Goal: Task Accomplishment & Management: Use online tool/utility

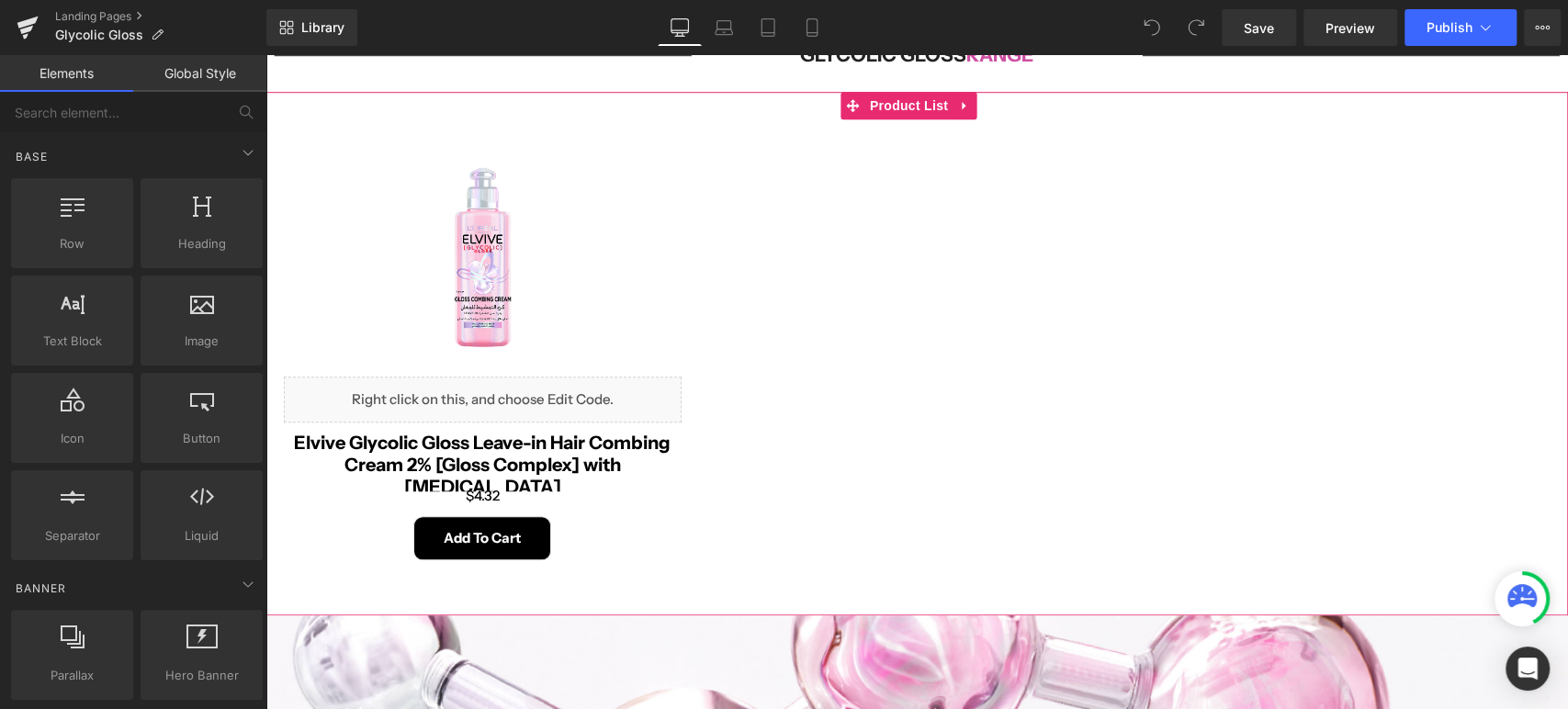
scroll to position [714, 0]
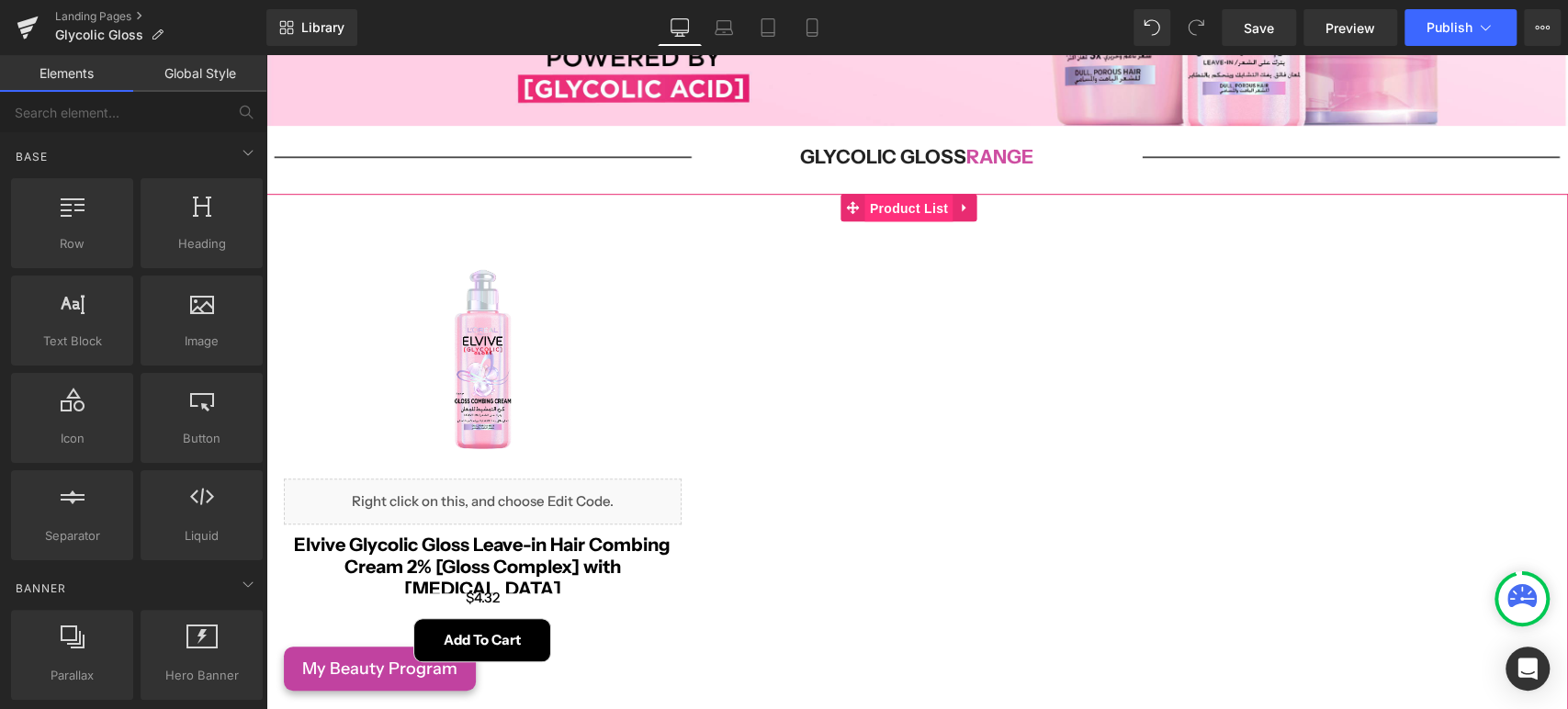
click at [884, 211] on span "Product List" at bounding box center [909, 208] width 87 height 27
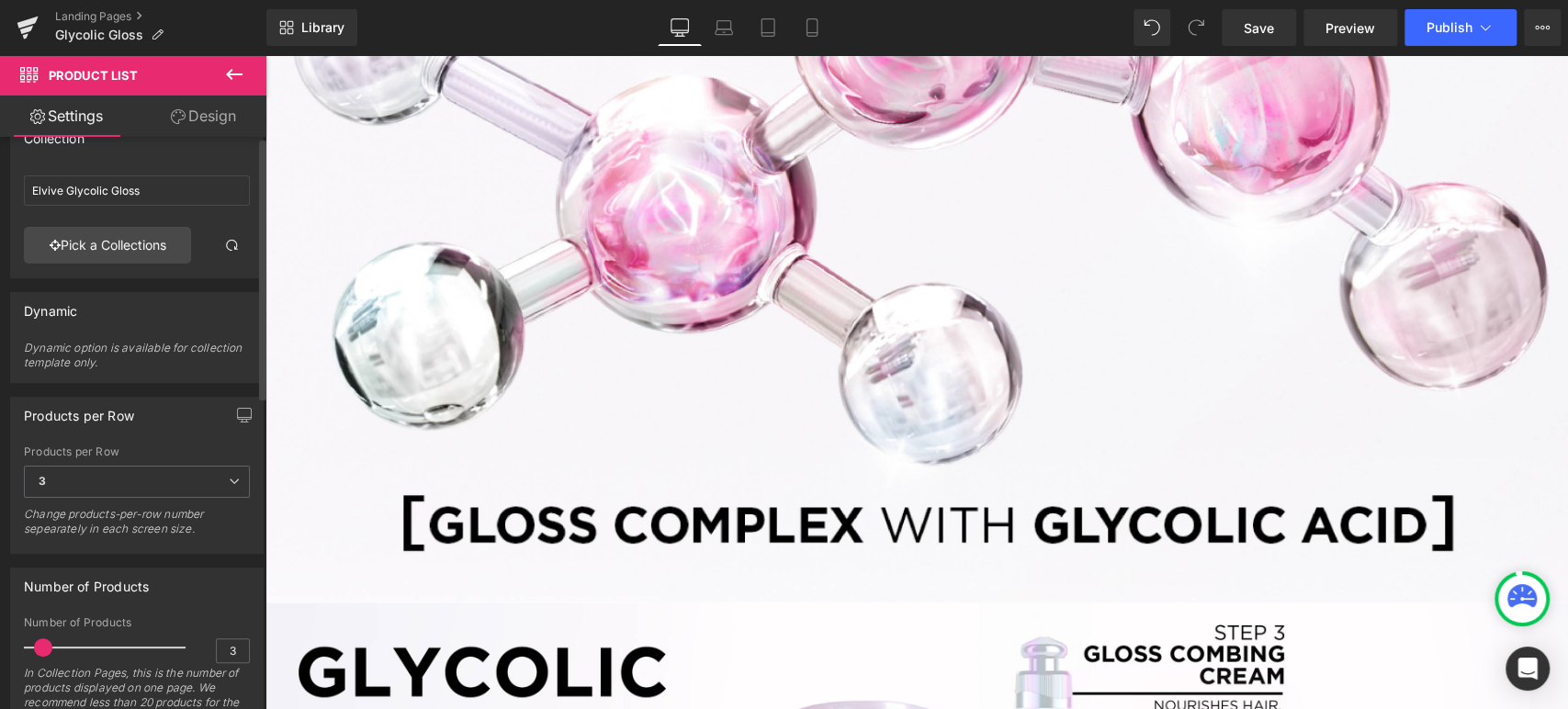
scroll to position [0, 0]
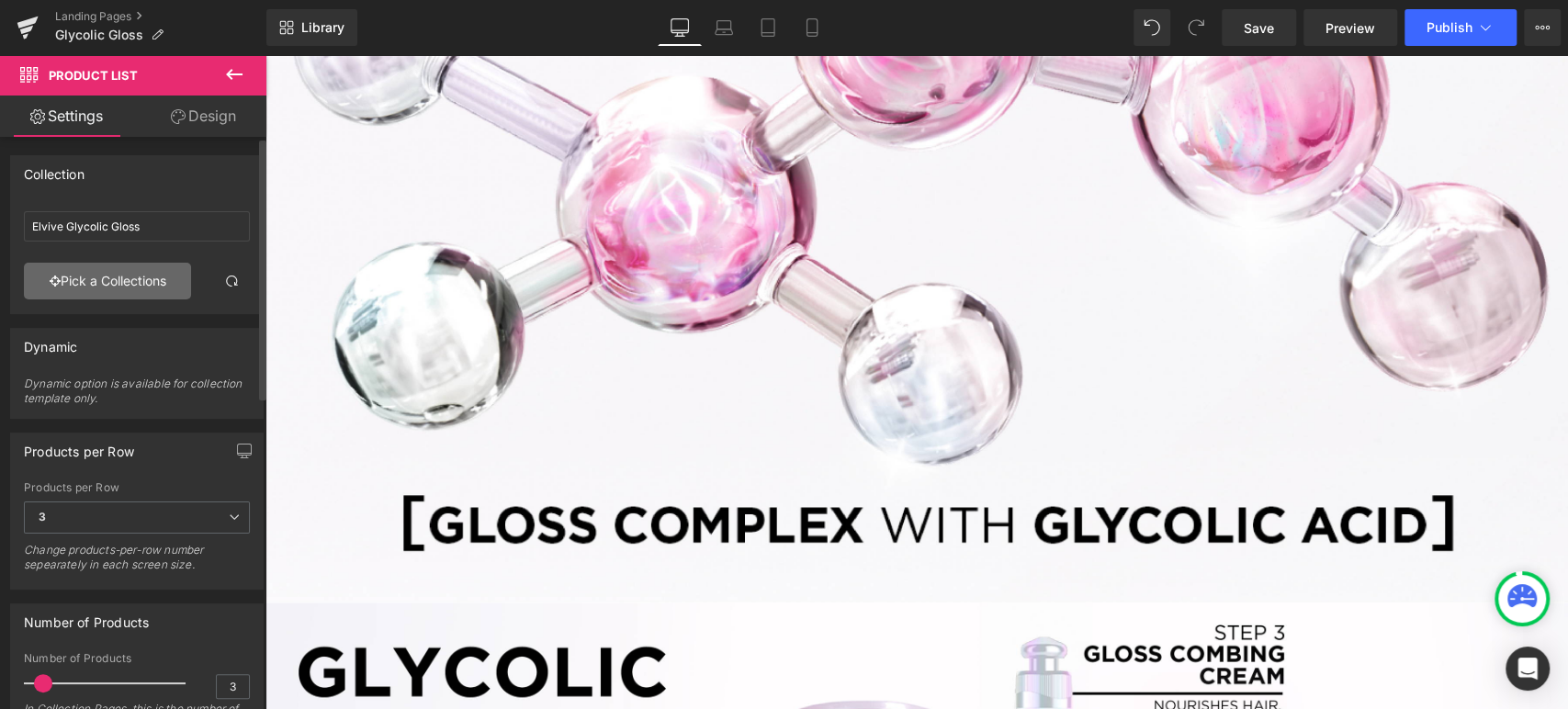
click at [69, 279] on link "Pick a Collections" at bounding box center [107, 280] width 167 height 37
click at [69, 0] on div "Product List You are previewing how the will restyle your page. You can not edi…" at bounding box center [784, 0] width 1568 height 0
click at [89, 234] on input "Elvive Glycolic Gloss" at bounding box center [136, 227] width 226 height 30
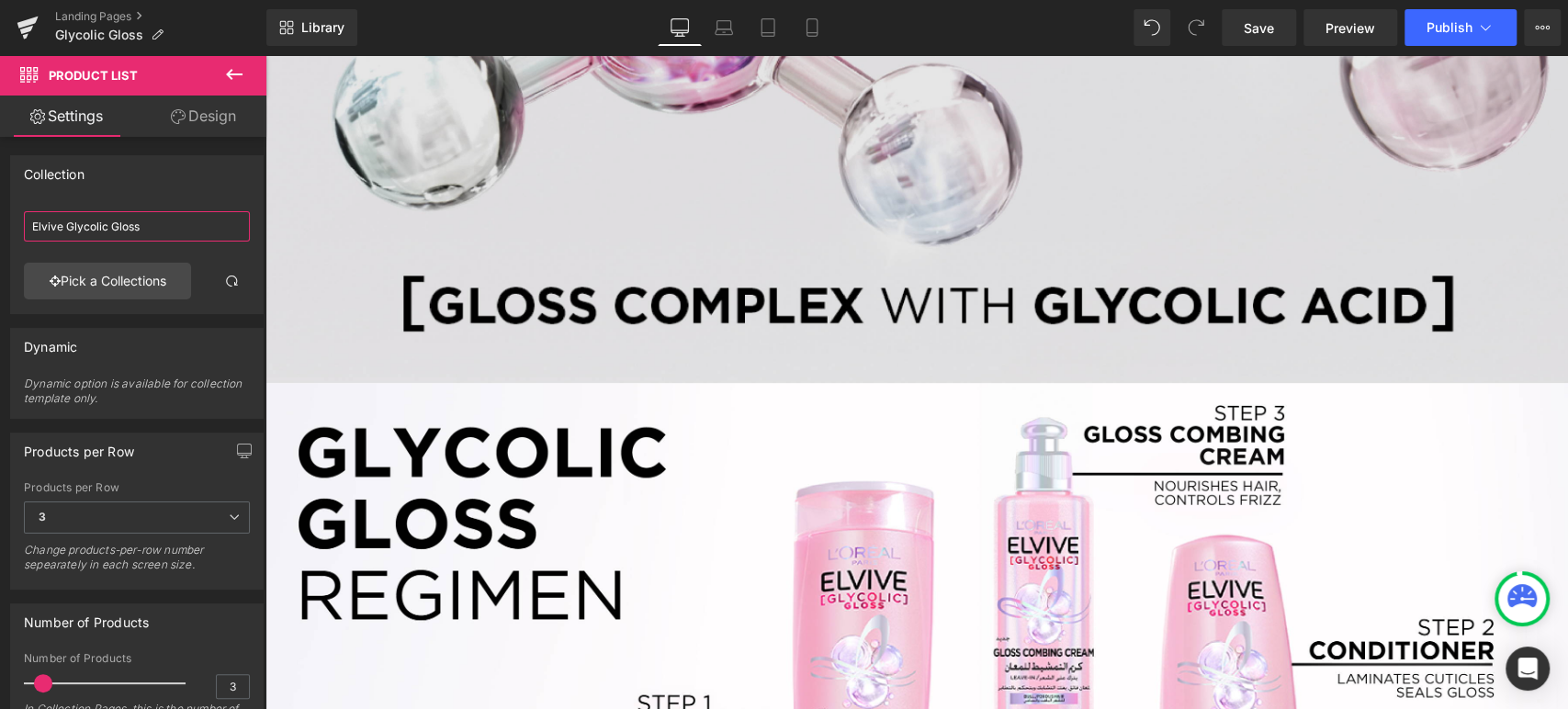
scroll to position [1326, 0]
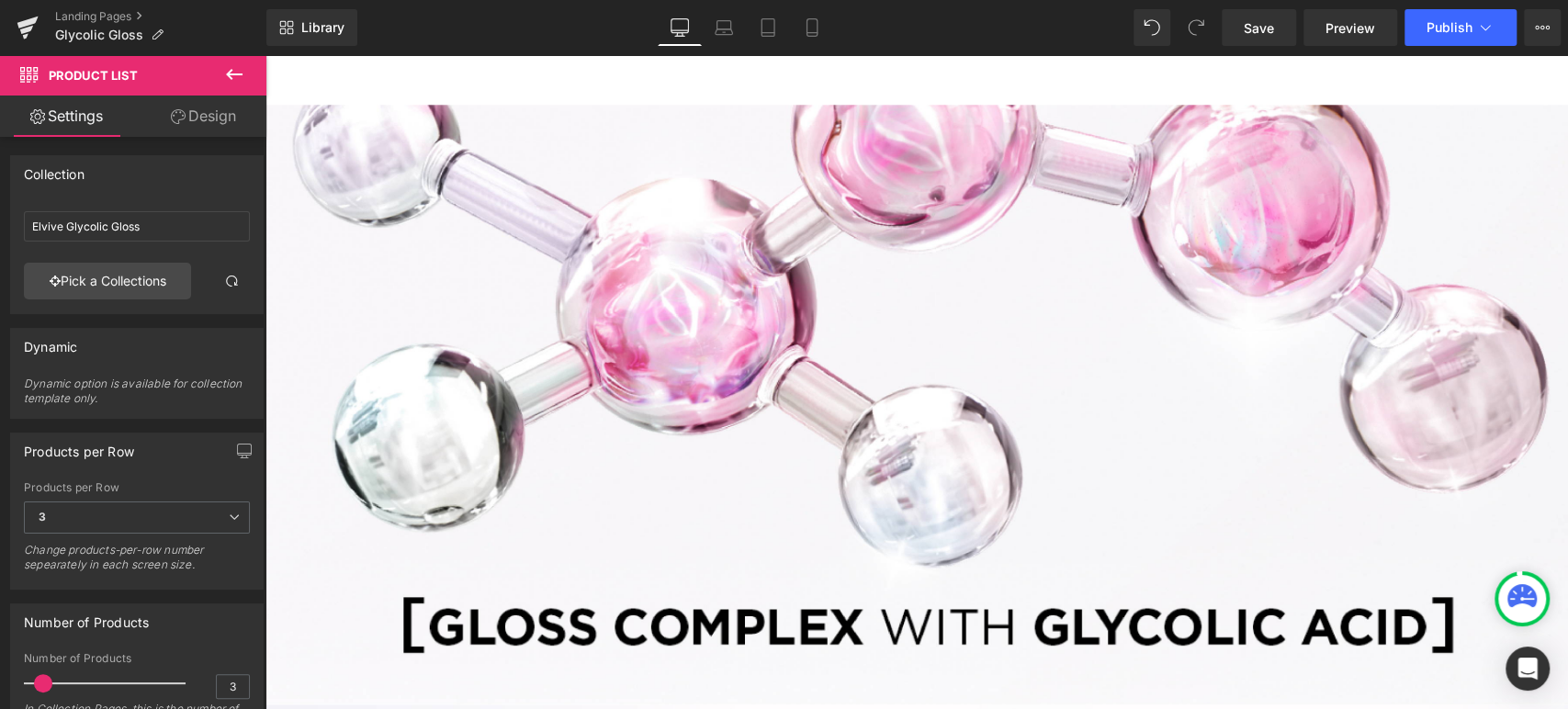
drag, startPoint x: 236, startPoint y: 84, endPoint x: 223, endPoint y: 145, distance: 62.4
click at [237, 84] on icon at bounding box center [234, 75] width 22 height 22
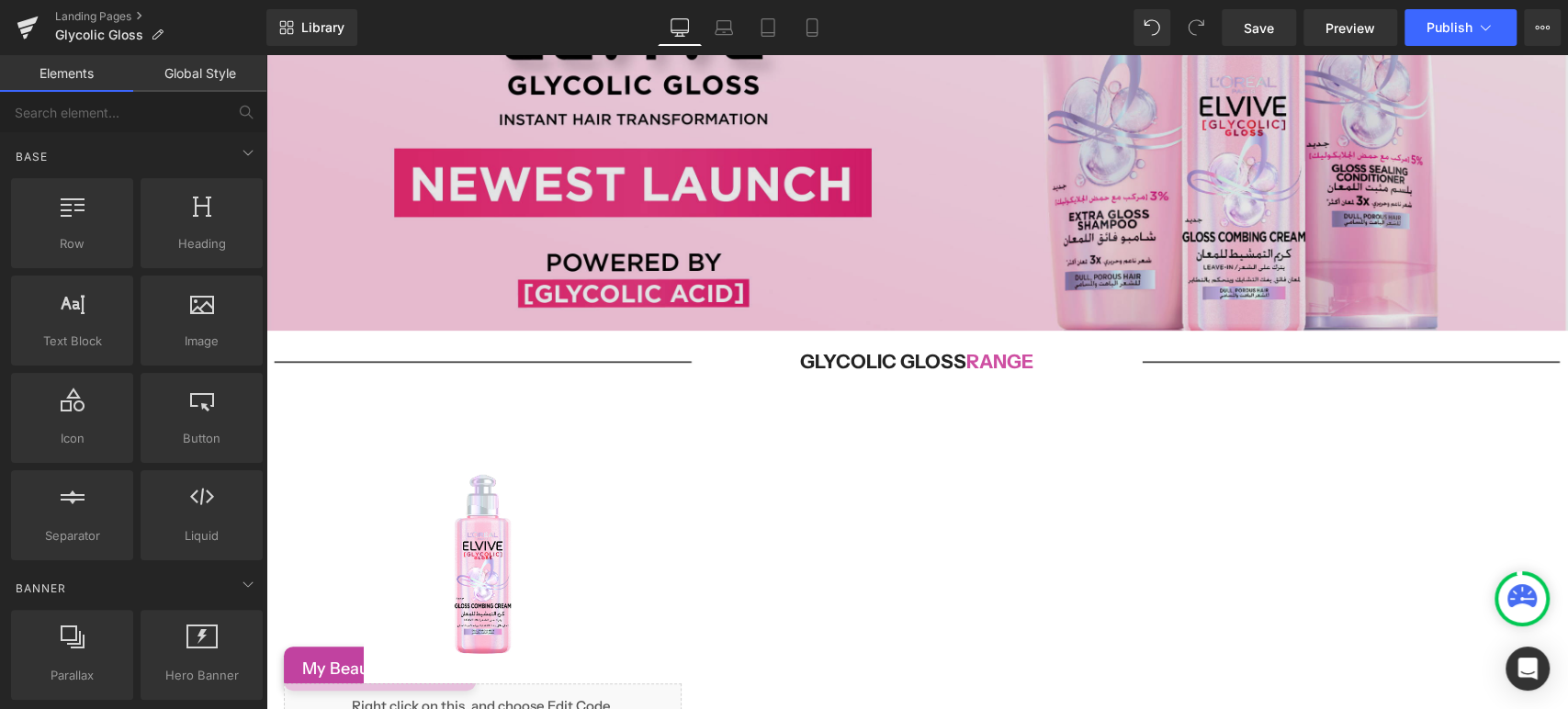
scroll to position [510, 0]
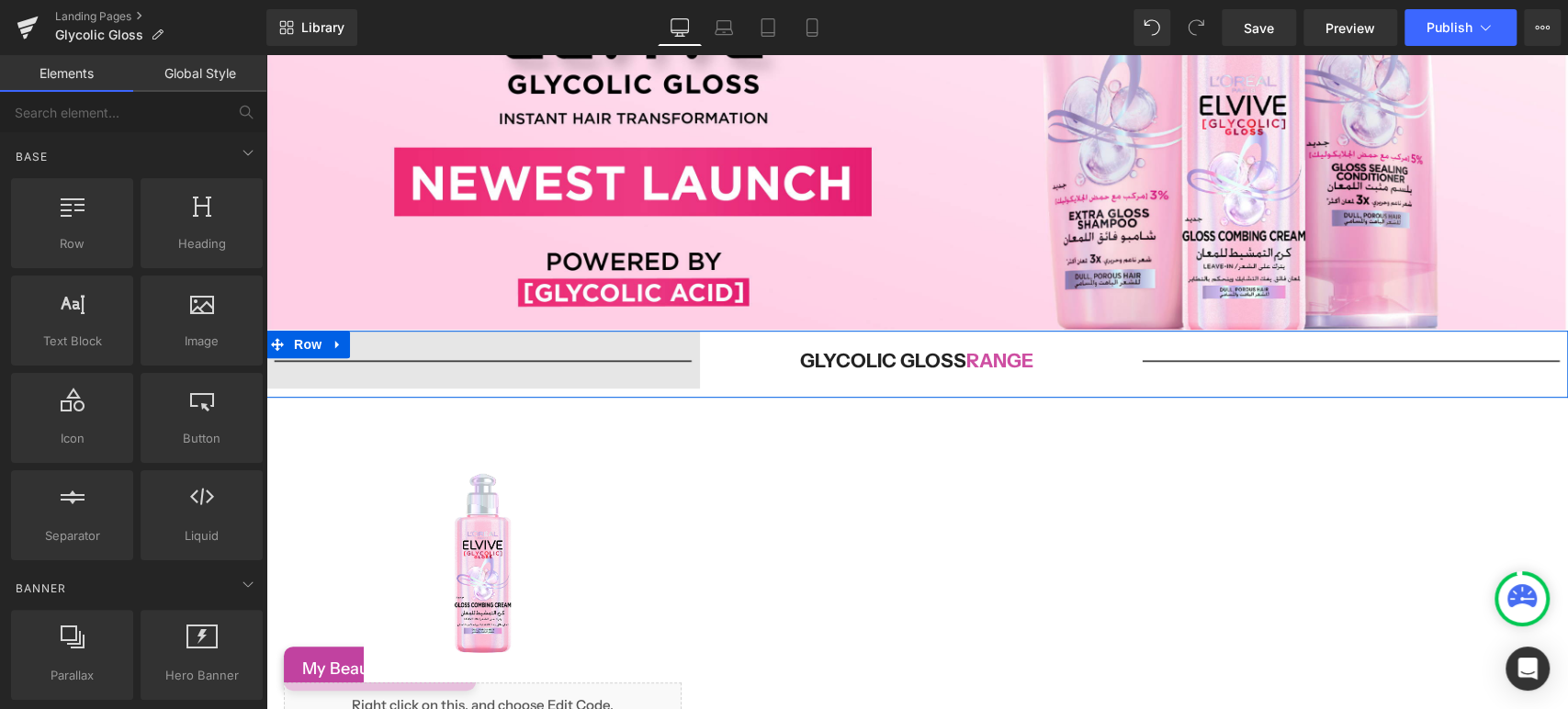
click at [343, 343] on img at bounding box center [482, 360] width 435 height 58
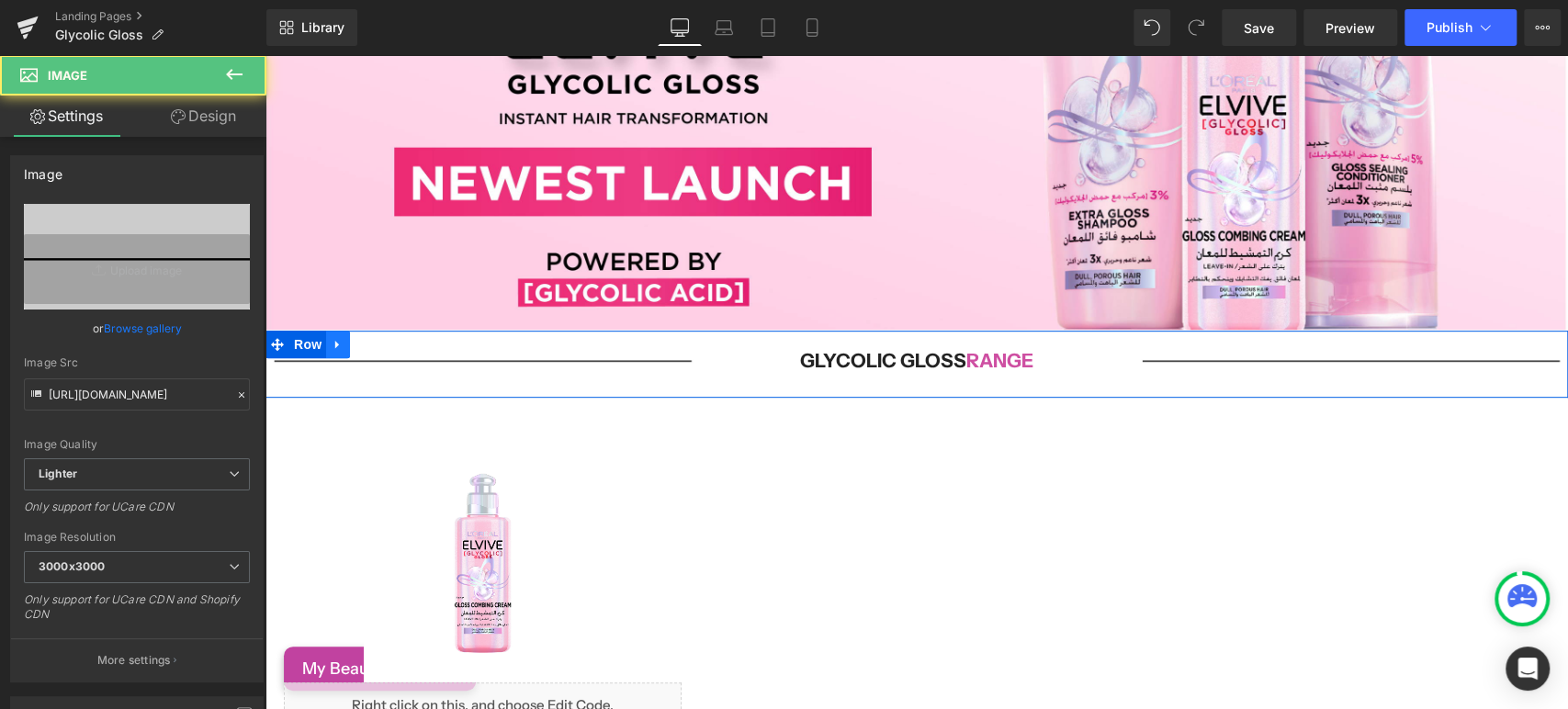
click at [333, 341] on icon at bounding box center [338, 345] width 13 height 14
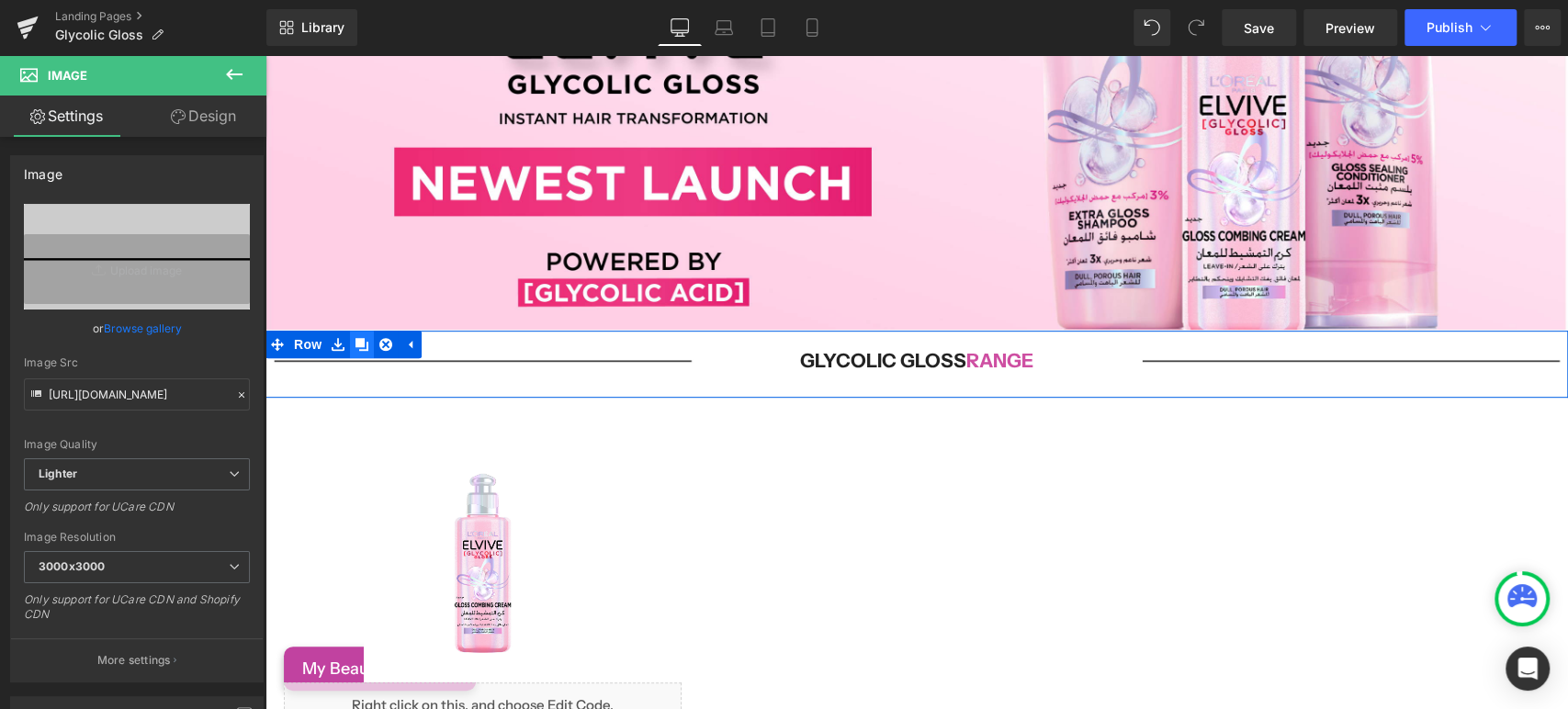
click at [358, 342] on icon at bounding box center [362, 345] width 13 height 13
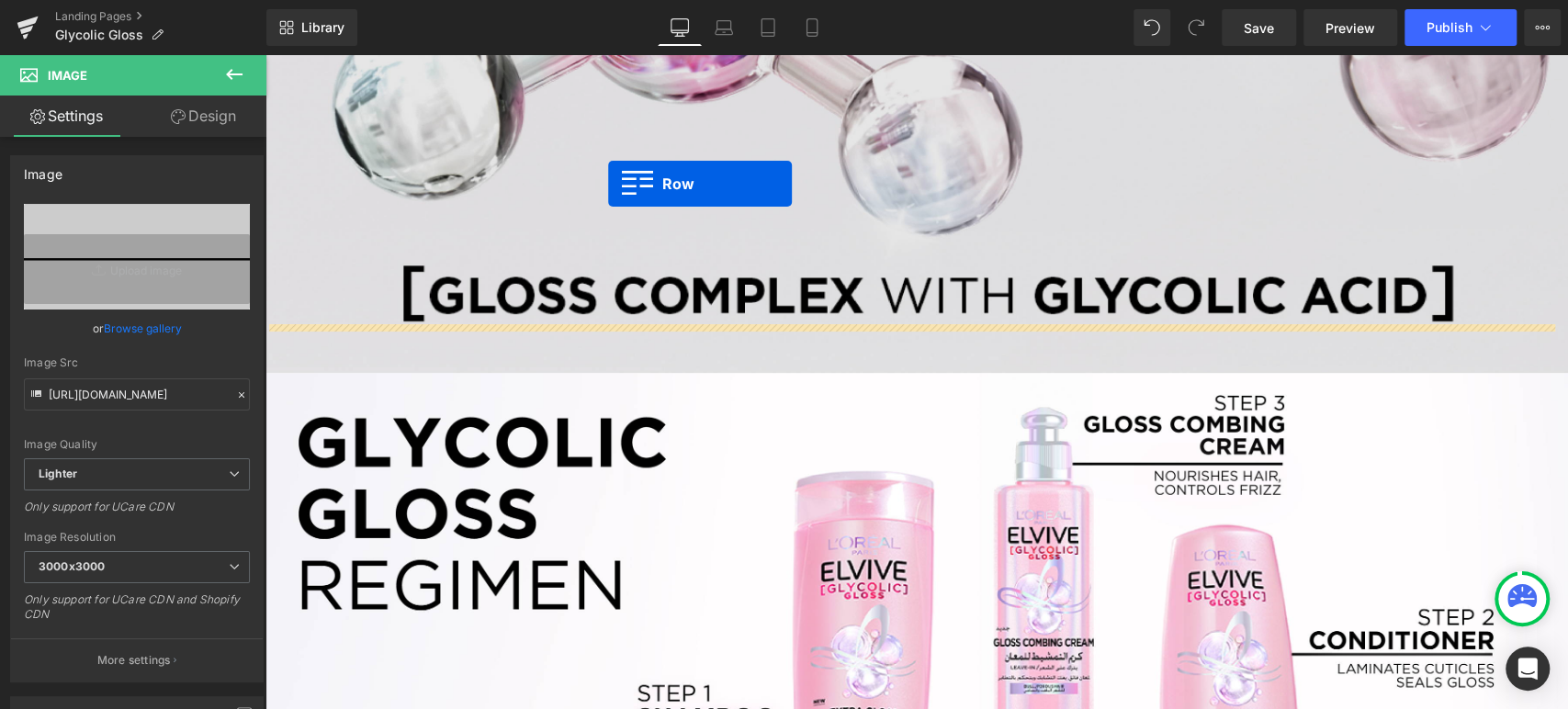
scroll to position [1735, 0]
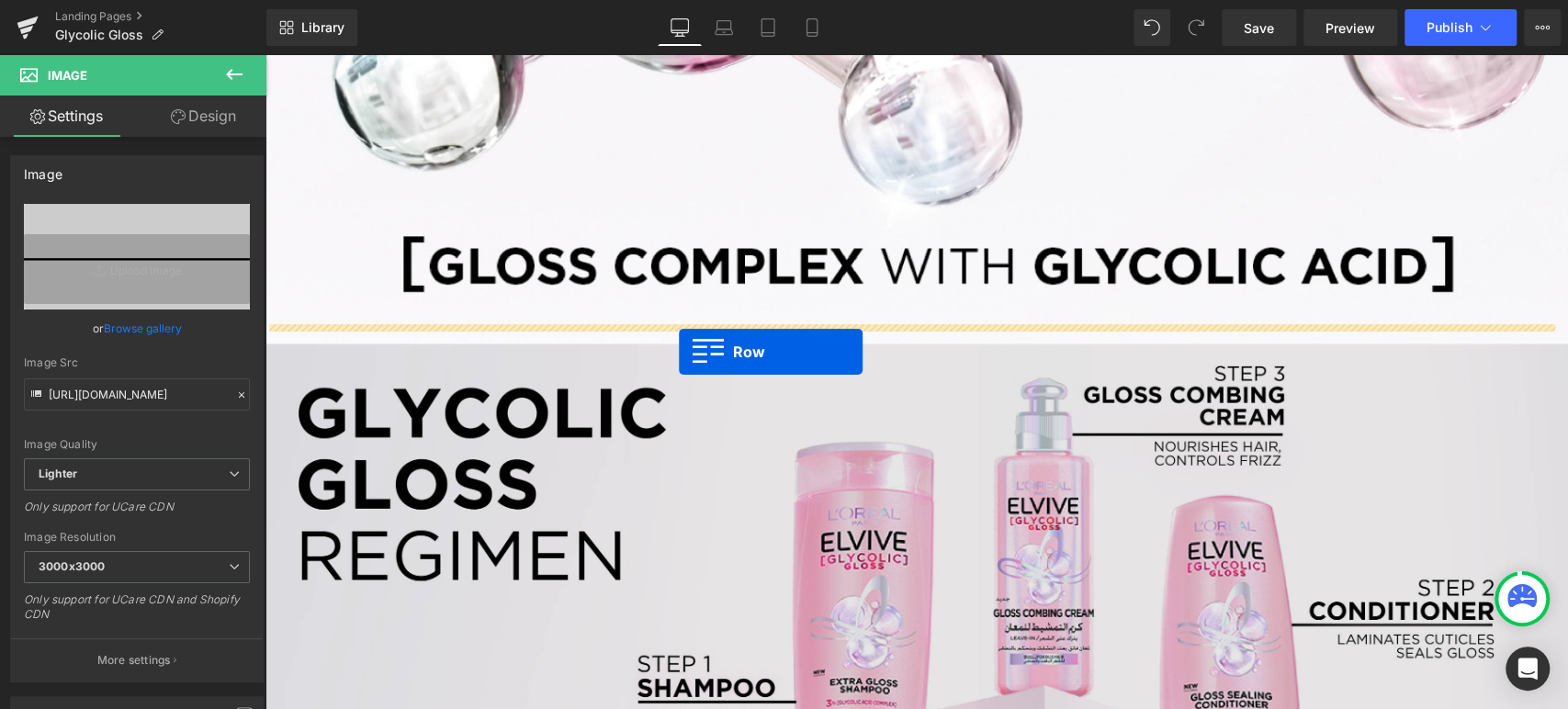
drag, startPoint x: 274, startPoint y: 403, endPoint x: 679, endPoint y: 351, distance: 408.3
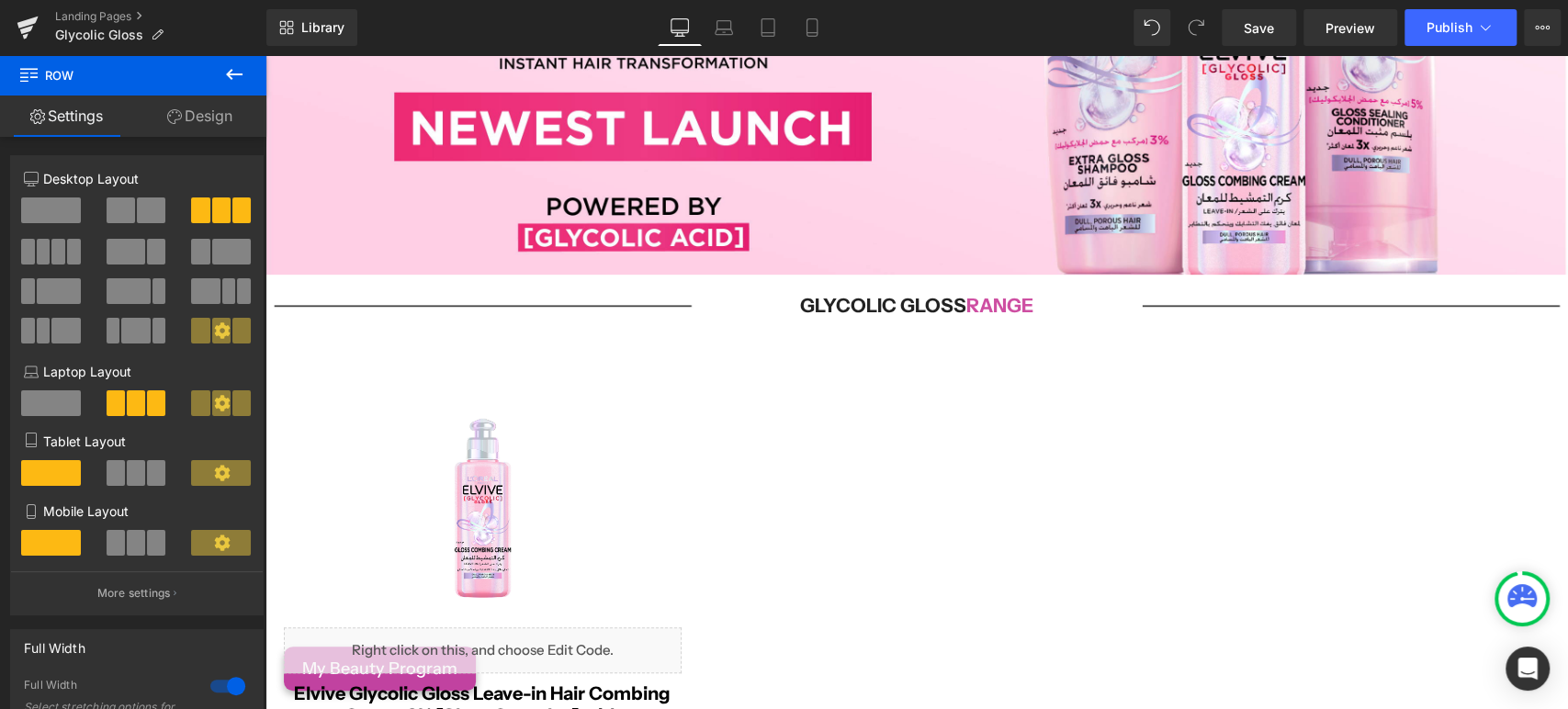
scroll to position [156, 0]
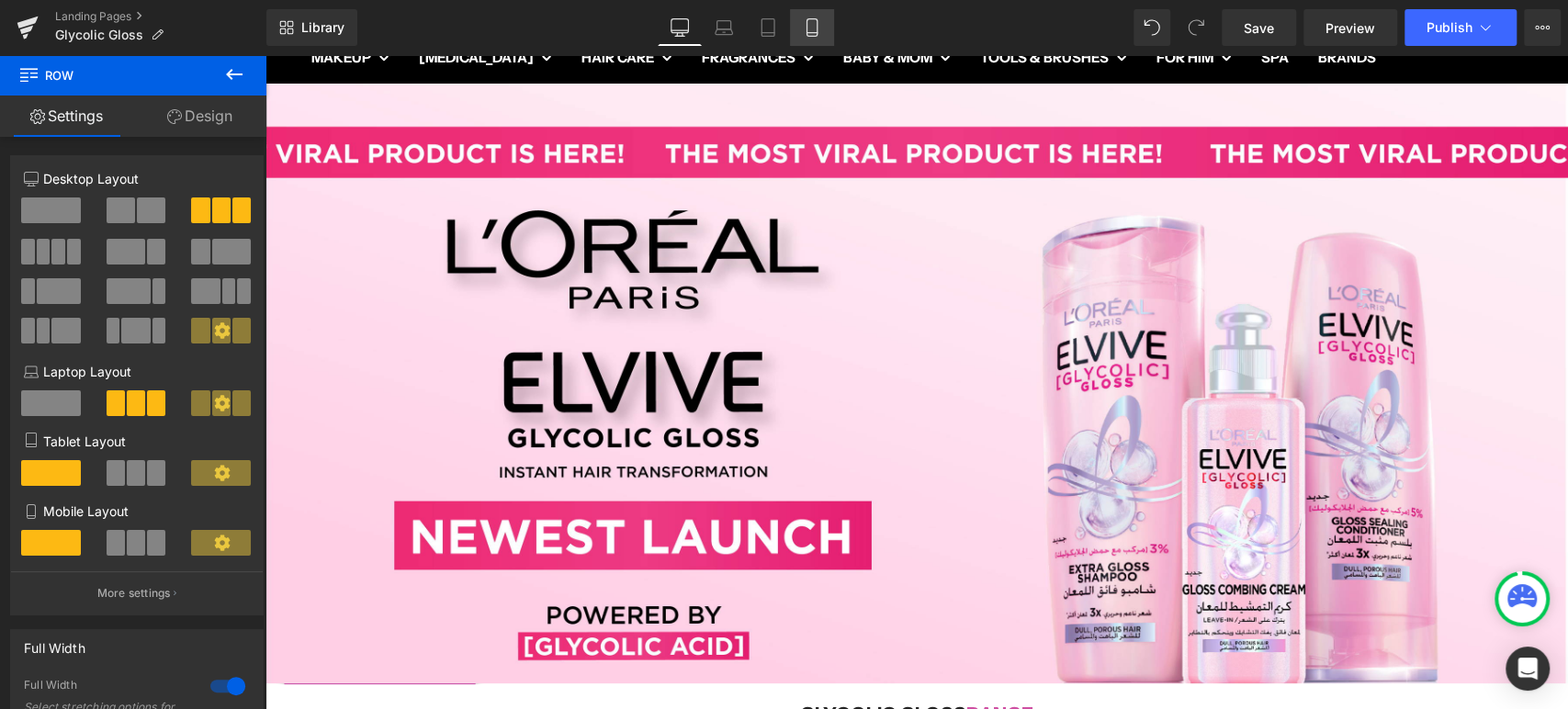
click at [817, 19] on icon at bounding box center [812, 28] width 19 height 19
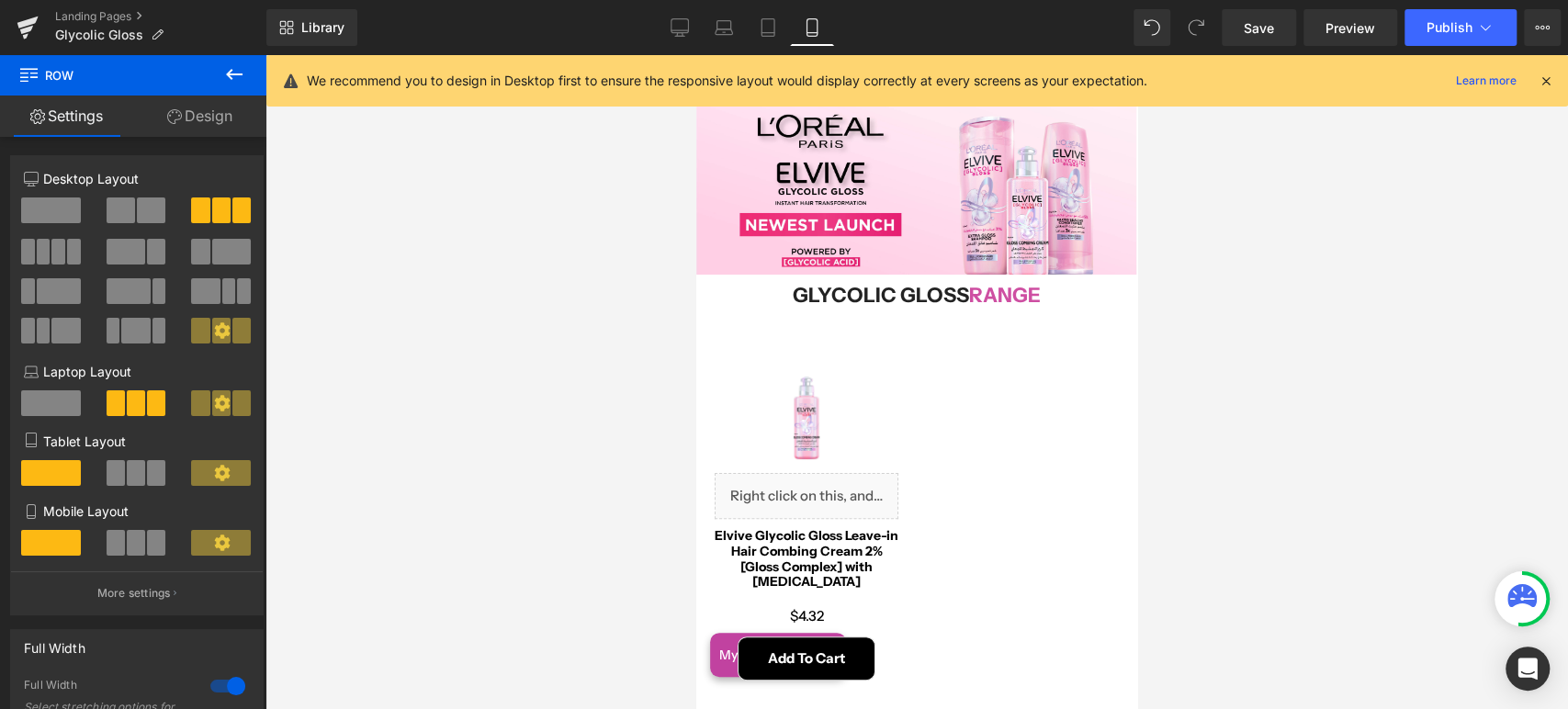
scroll to position [0, 0]
